Goal: Task Accomplishment & Management: Manage account settings

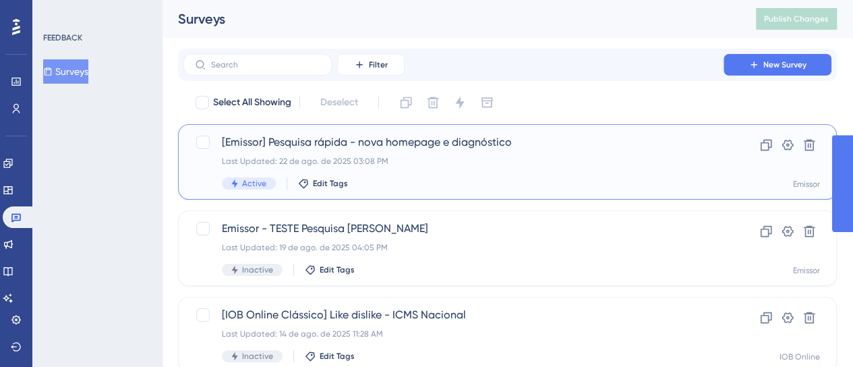
click at [501, 161] on div "Last Updated: 22 de ago. de 2025 03:08 PM" at bounding box center [453, 161] width 463 height 11
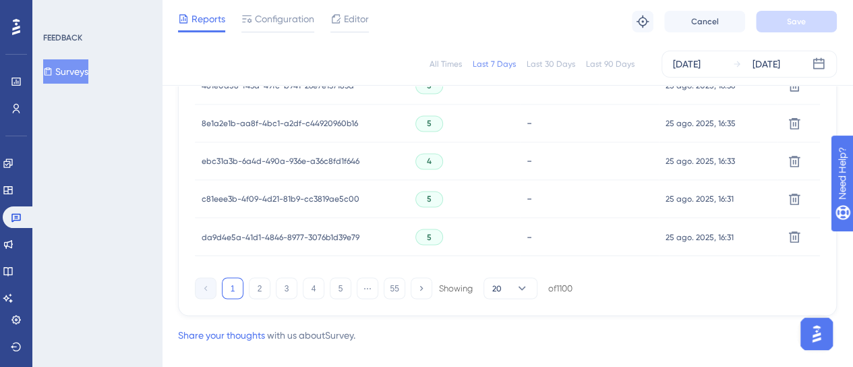
scroll to position [1064, 0]
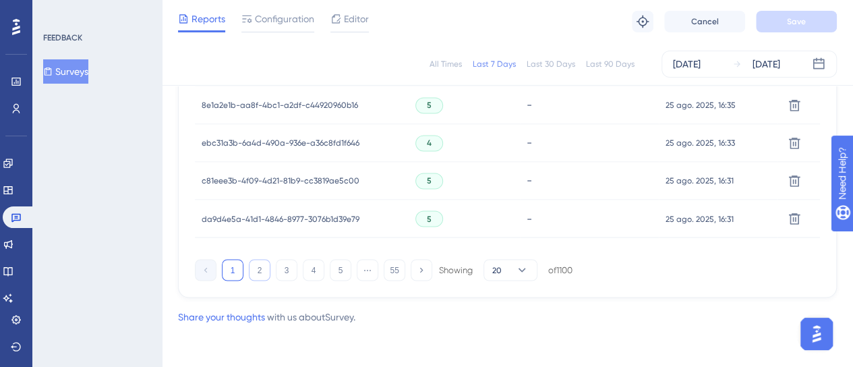
click at [267, 266] on button "2" at bounding box center [260, 270] width 22 height 22
click at [288, 272] on button "3" at bounding box center [287, 270] width 22 height 22
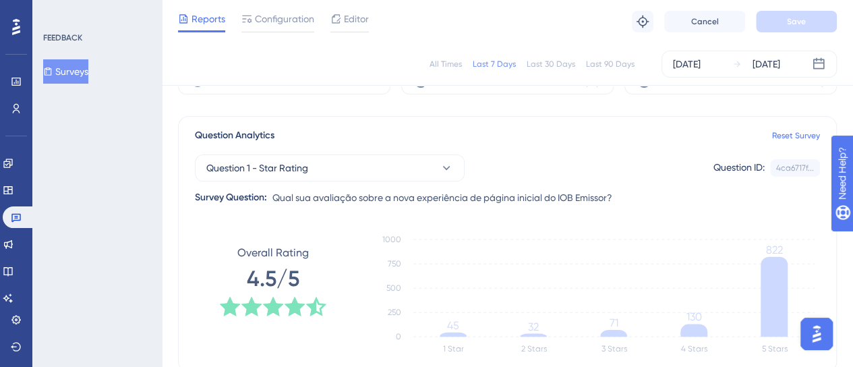
scroll to position [0, 0]
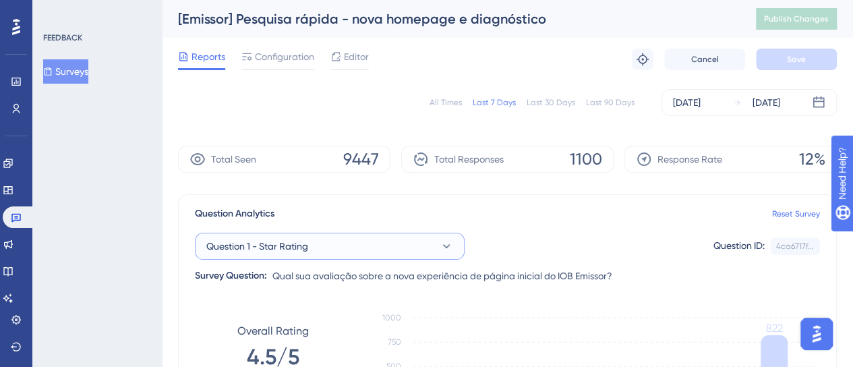
click at [328, 244] on button "Question 1 - Star Rating" at bounding box center [330, 246] width 270 height 27
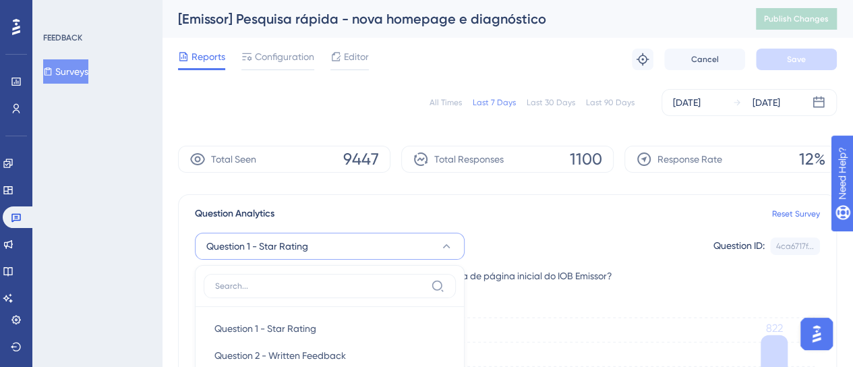
scroll to position [141, 0]
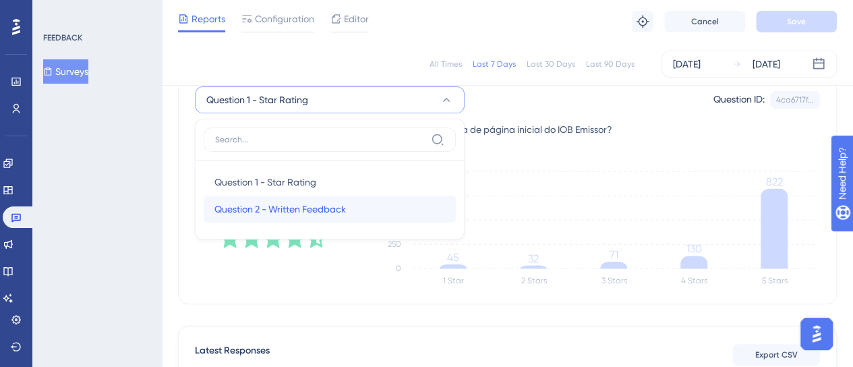
click at [286, 207] on span "Question 2 - Written Feedback" at bounding box center [281, 209] width 132 height 16
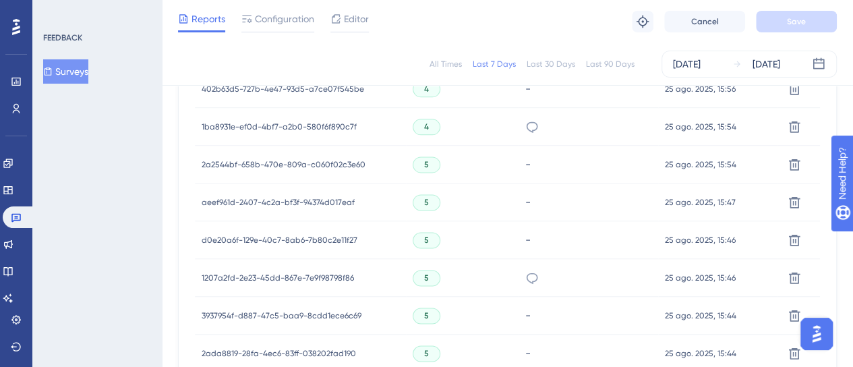
scroll to position [1064, 0]
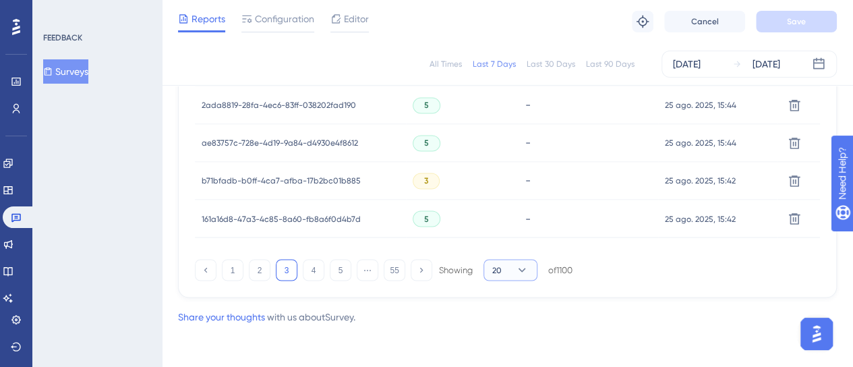
click at [504, 265] on button "20" at bounding box center [511, 270] width 54 height 22
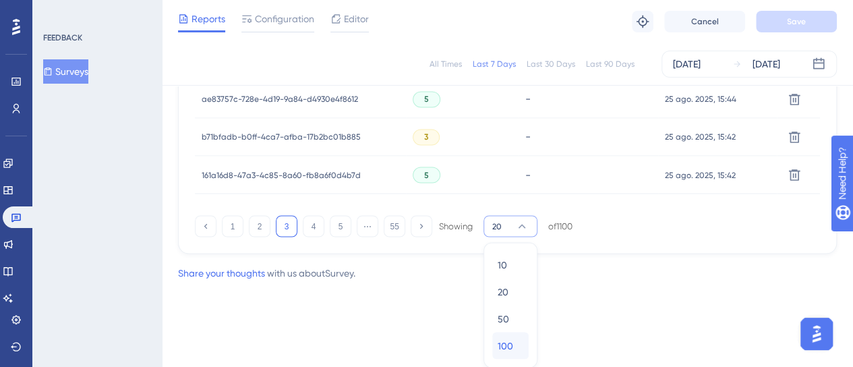
click at [511, 351] on span "100" at bounding box center [506, 345] width 16 height 16
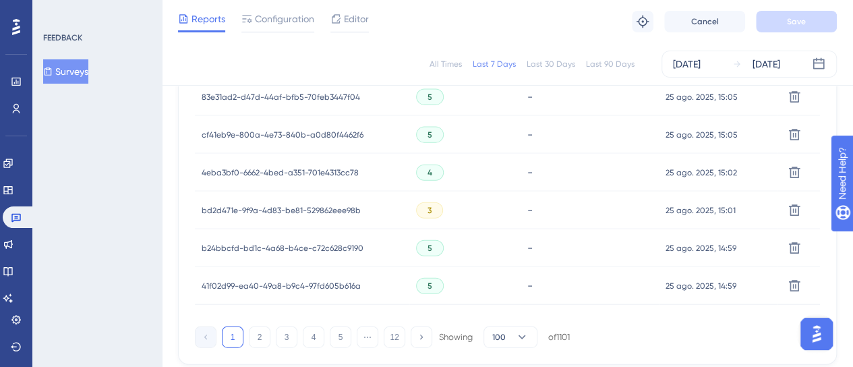
scroll to position [4086, 0]
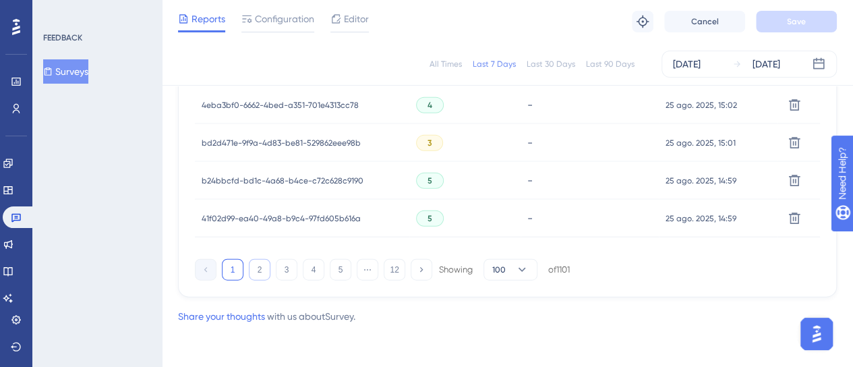
click at [258, 266] on button "2" at bounding box center [260, 270] width 22 height 22
click at [291, 271] on button "3" at bounding box center [287, 270] width 22 height 22
click at [314, 270] on button "4" at bounding box center [314, 270] width 22 height 22
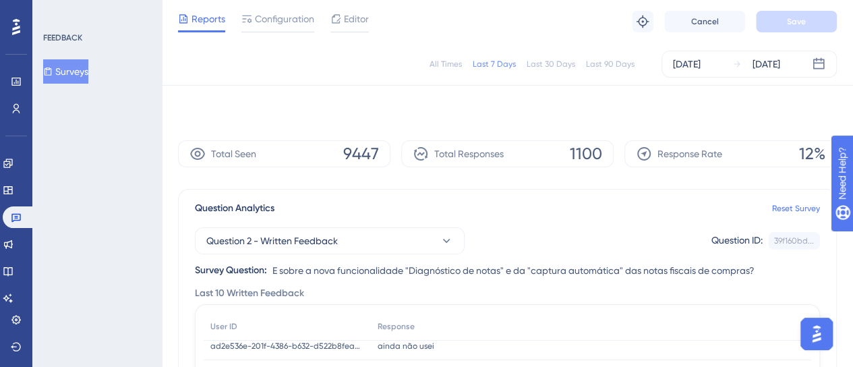
scroll to position [67, 0]
